Goal: Task Accomplishment & Management: Complete application form

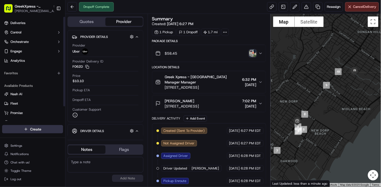
click at [48, 131] on html "GreekXpress - Staten Island [EMAIL_ADDRESS][DOMAIN_NAME] Toggle Sidebar Deliver…" at bounding box center [190, 93] width 381 height 187
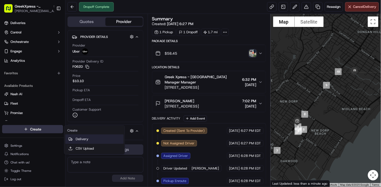
click at [85, 140] on link "Delivery" at bounding box center [94, 138] width 58 height 9
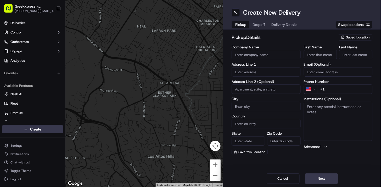
click at [362, 37] on span "Saved Location" at bounding box center [358, 37] width 24 height 5
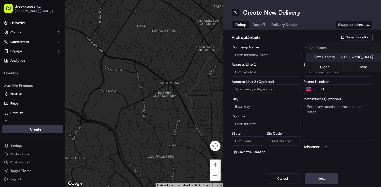
click at [358, 59] on span "Greek Xpress - [GEOGRAPHIC_DATA]" at bounding box center [346, 57] width 64 height 5
type input "Greek Xpress - [GEOGRAPHIC_DATA]"
type input "[STREET_ADDRESS]"
type input "#120"
type input "[GEOGRAPHIC_DATA]"
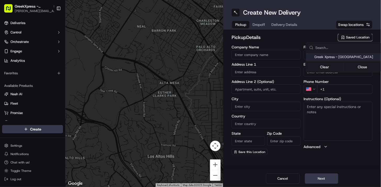
type input "US"
type input "NY"
type input "10306"
type input "Manager"
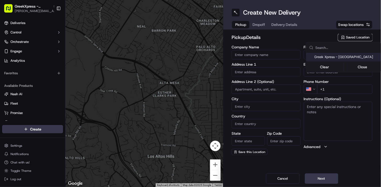
type input "[PHONE_NUMBER]"
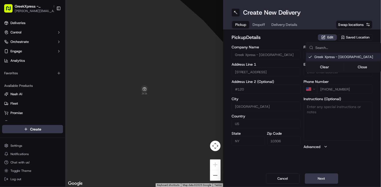
click at [327, 180] on html "GreekXpress - Staten Island [EMAIL_ADDRESS][DOMAIN_NAME] Toggle Sidebar Deliver…" at bounding box center [190, 93] width 381 height 187
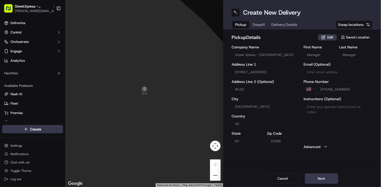
click at [359, 37] on span "Saved Location" at bounding box center [358, 37] width 24 height 5
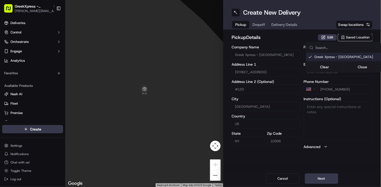
click at [349, 56] on span "Greek Xpress - [GEOGRAPHIC_DATA]" at bounding box center [346, 57] width 64 height 5
type input "+1"
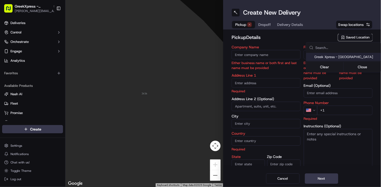
click at [347, 58] on span "Greek Xpress - [GEOGRAPHIC_DATA]" at bounding box center [346, 57] width 64 height 5
type input "Greek Xpress - [GEOGRAPHIC_DATA]"
type input "[STREET_ADDRESS]"
type input "#120"
type input "[GEOGRAPHIC_DATA]"
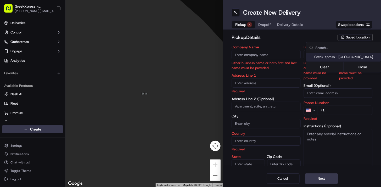
type input "US"
type input "NY"
type input "10306"
type input "Manager"
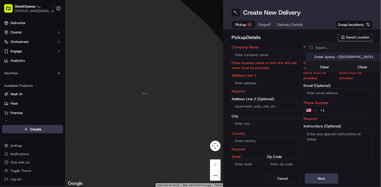
type input "[PHONE_NUMBER]"
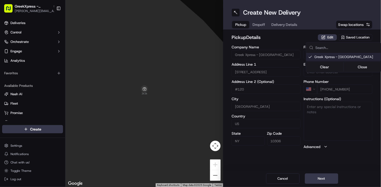
click at [324, 179] on html "GreekXpress - Staten Island [EMAIL_ADDRESS][DOMAIN_NAME] Toggle Sidebar Deliver…" at bounding box center [190, 93] width 381 height 187
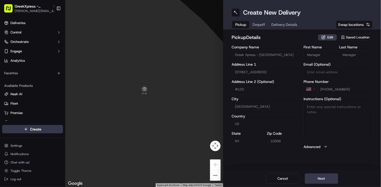
click at [324, 179] on button "Next" at bounding box center [321, 178] width 33 height 10
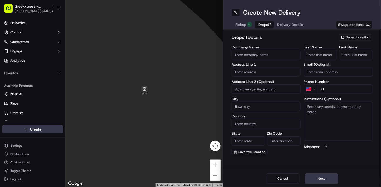
click at [311, 57] on input "First Name" at bounding box center [319, 54] width 33 height 9
type input "Argetim Sela"
type input "[STREET_ADDRESS]"
type input "[GEOGRAPHIC_DATA]"
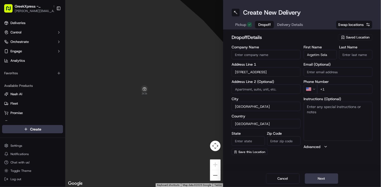
type input "NY"
type input "10306"
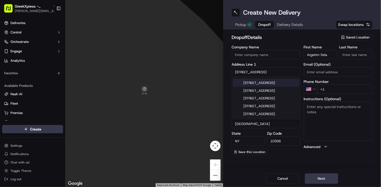
click at [288, 83] on div "[STREET_ADDRESS]" at bounding box center [266, 83] width 66 height 8
type input "[STREET_ADDRESS]"
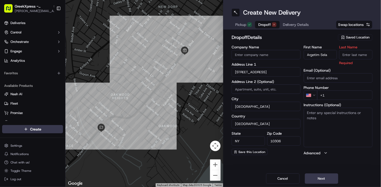
click at [335, 97] on input "+1" at bounding box center [345, 94] width 56 height 9
type input "[PHONE_NUMBER]"
click at [359, 56] on input "Last Name" at bounding box center [355, 54] width 33 height 9
type input "p"
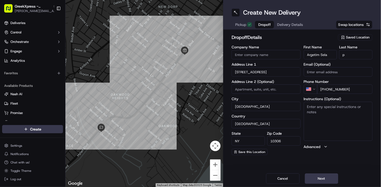
click at [352, 165] on div "Create New Delivery Pickup Dropoff Delivery Details Swap locations dropoff Deta…" at bounding box center [302, 93] width 158 height 187
click at [321, 177] on button "Next" at bounding box center [321, 178] width 33 height 10
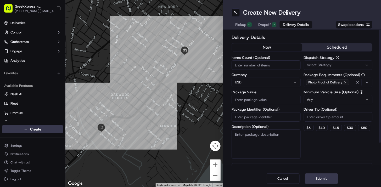
click at [257, 63] on input "Items Count (Optional)" at bounding box center [265, 64] width 69 height 9
type input "6"
click at [341, 116] on input "Driver Tip (Optional)" at bounding box center [337, 116] width 69 height 9
type input "5.29"
click at [326, 179] on button "Submit" at bounding box center [321, 178] width 33 height 10
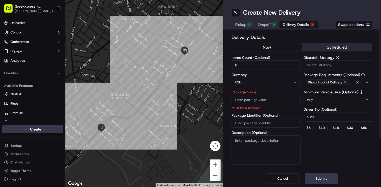
click at [259, 98] on input "Package Value" at bounding box center [265, 99] width 69 height 9
type input "3"
type input "48.60"
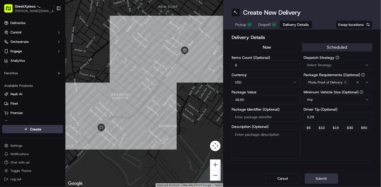
click at [314, 178] on button "Submit" at bounding box center [321, 178] width 33 height 10
click at [317, 177] on div "Cancel Submit" at bounding box center [302, 178] width 158 height 17
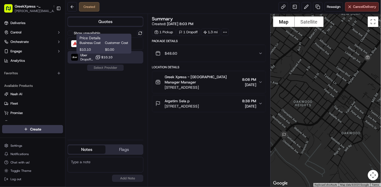
click at [101, 58] on span "$10.10" at bounding box center [106, 57] width 11 height 4
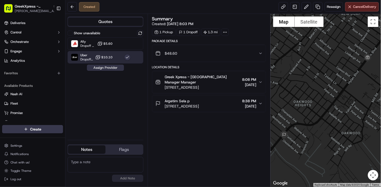
click at [111, 69] on button "Assign Provider" at bounding box center [105, 68] width 37 height 6
